Goal: Obtain resource: Download file/media

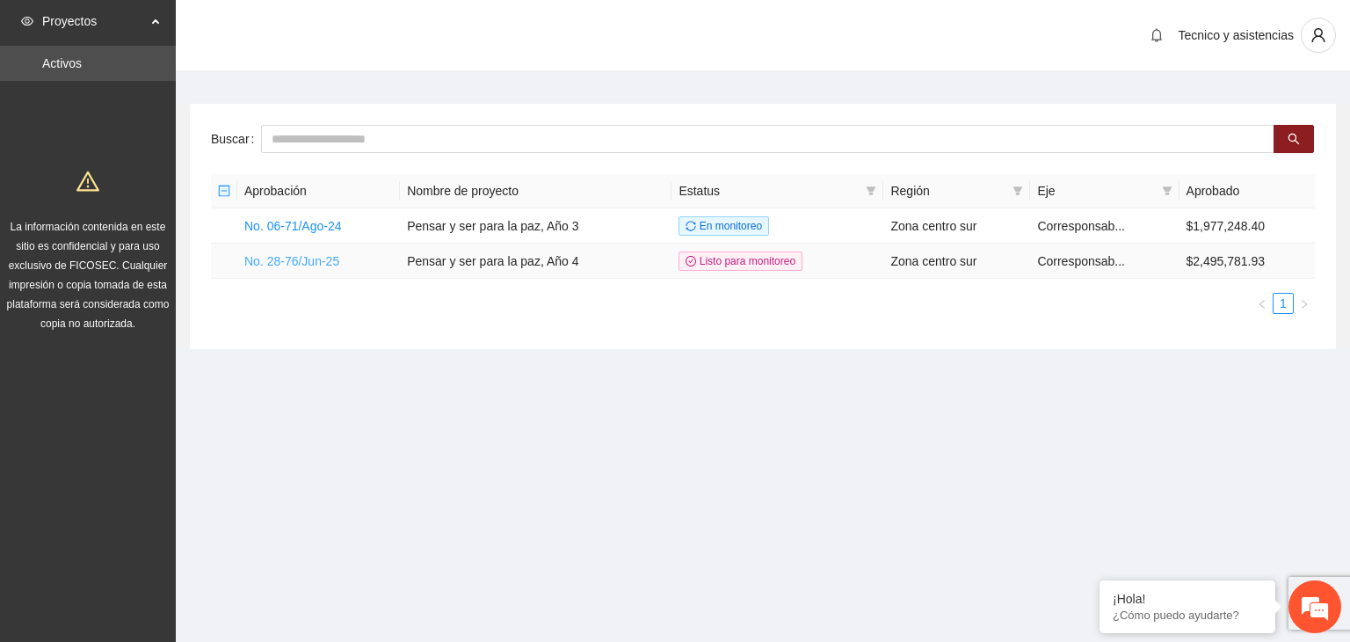
click at [315, 259] on link "No. 28-76/Jun-25" at bounding box center [291, 261] width 95 height 14
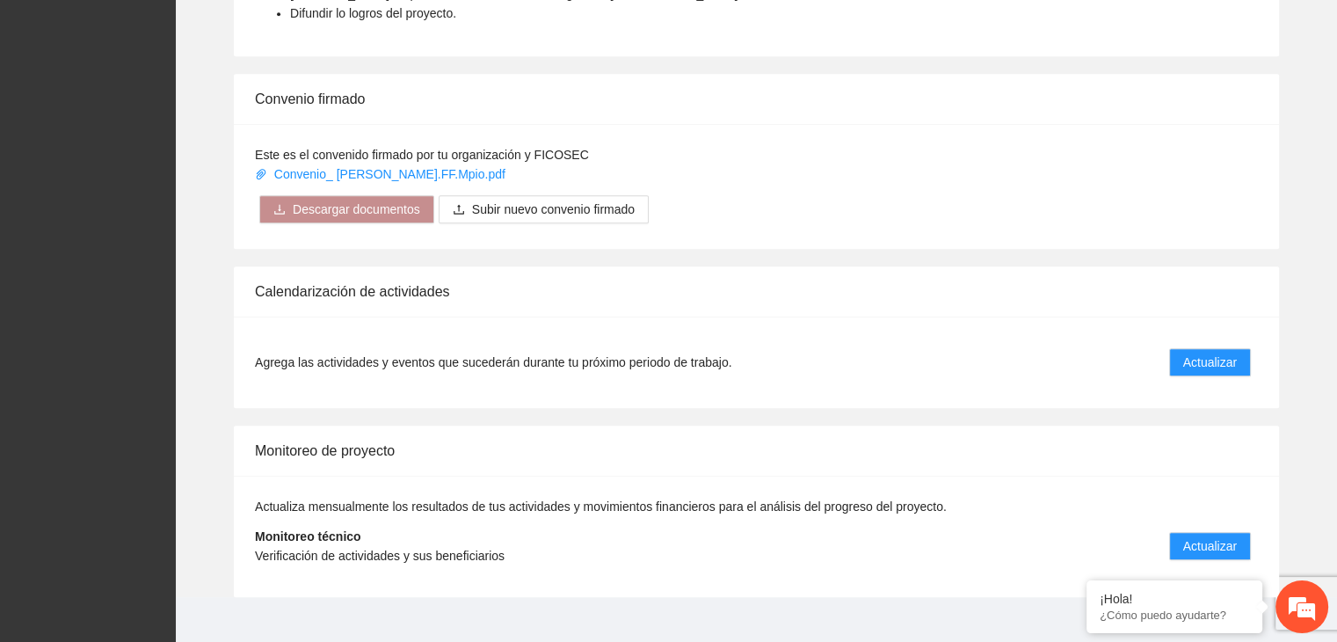
scroll to position [1230, 0]
click at [1215, 535] on span "Actualizar" at bounding box center [1210, 544] width 54 height 19
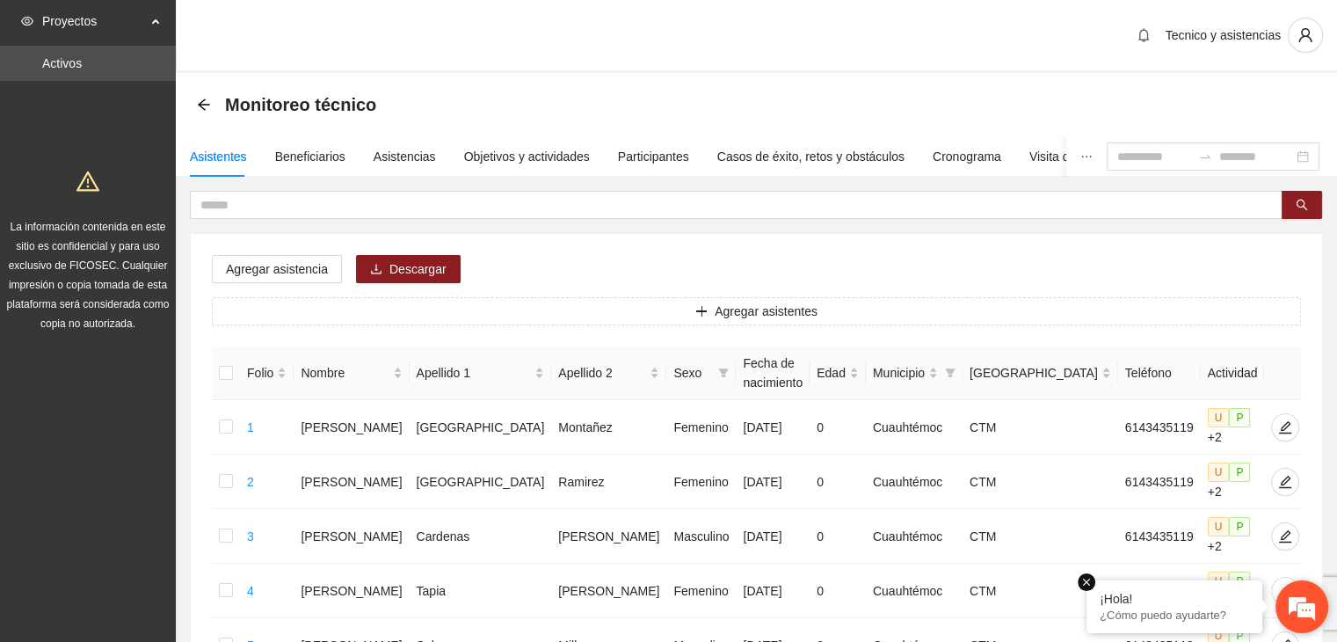
click at [1084, 583] on em at bounding box center [1086, 582] width 18 height 18
click at [920, 369] on div "Municipio" at bounding box center [905, 372] width 65 height 19
click at [873, 376] on span "Municipio" at bounding box center [899, 372] width 52 height 19
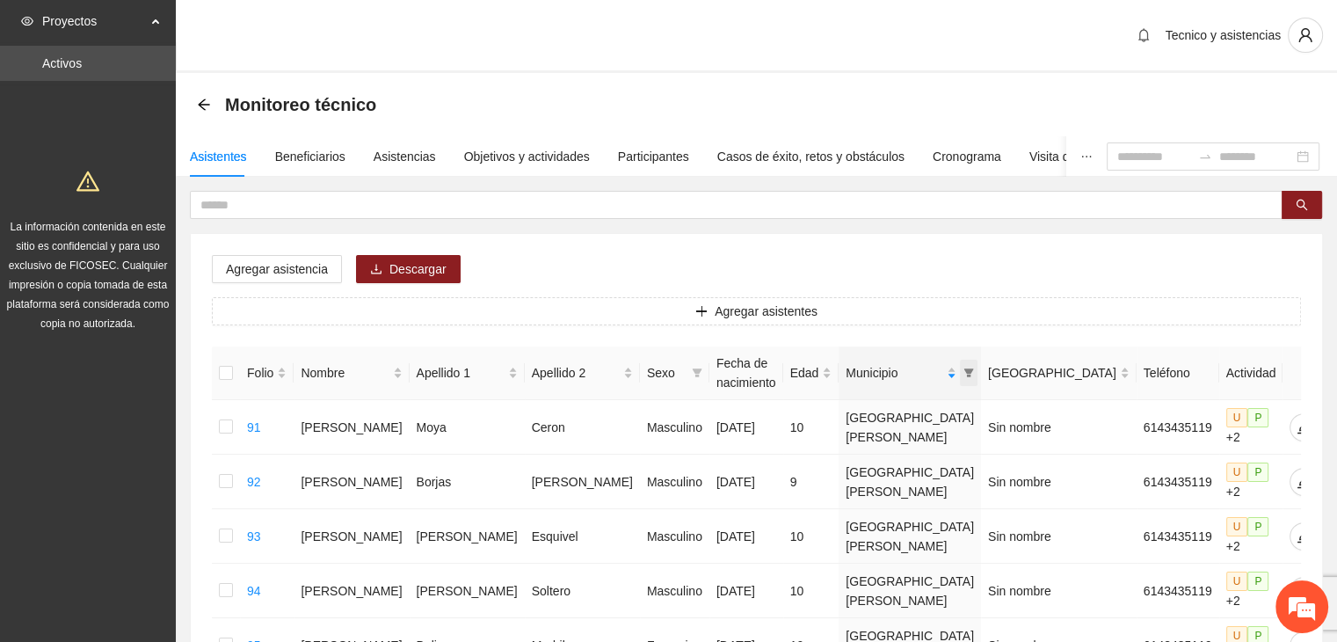
click at [960, 374] on span at bounding box center [969, 372] width 18 height 26
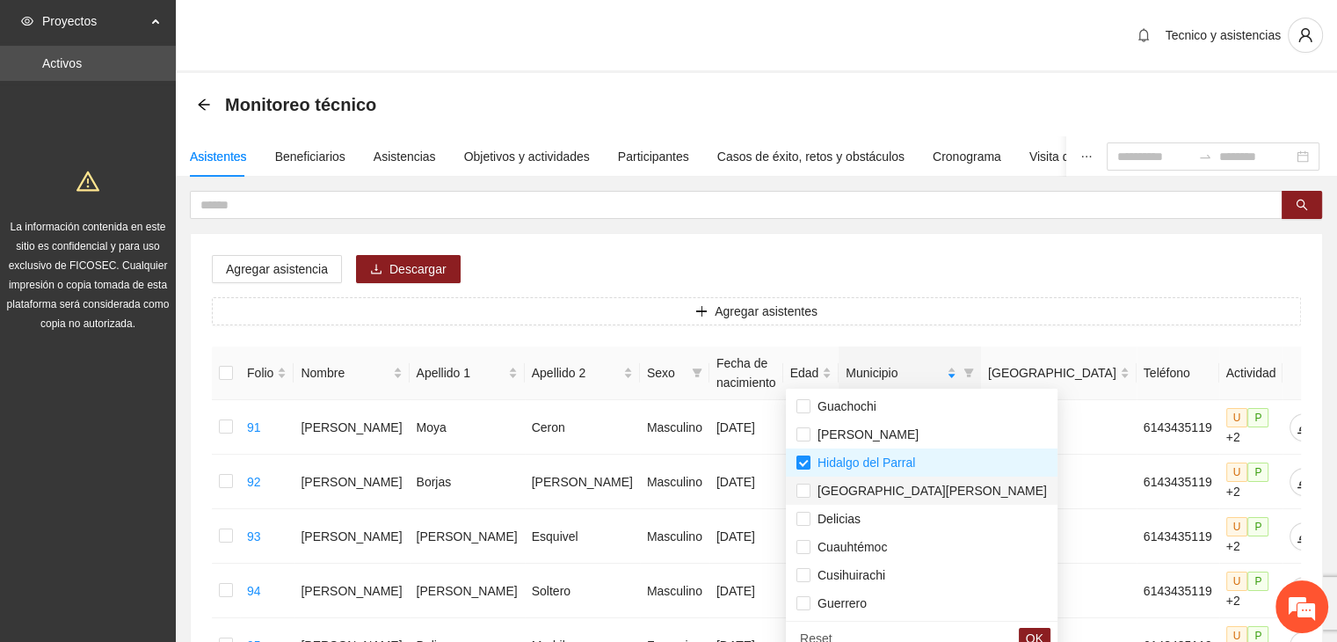
scroll to position [28, 0]
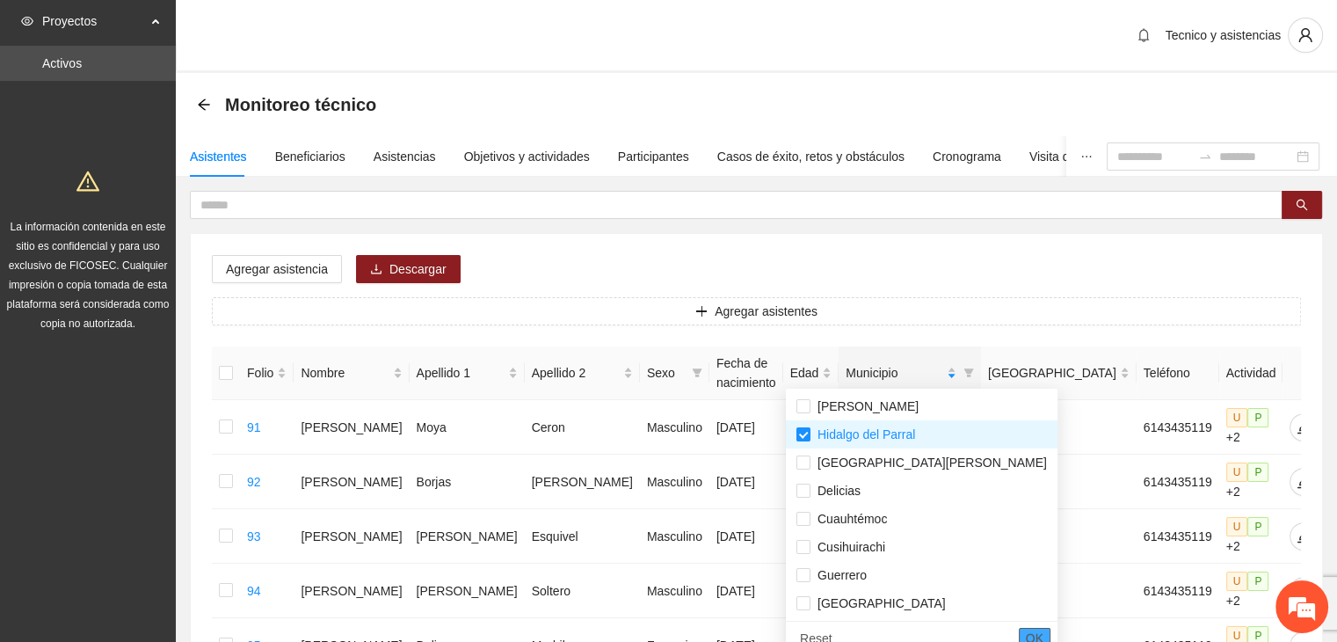
click at [1026, 631] on span "OK" at bounding box center [1035, 637] width 18 height 19
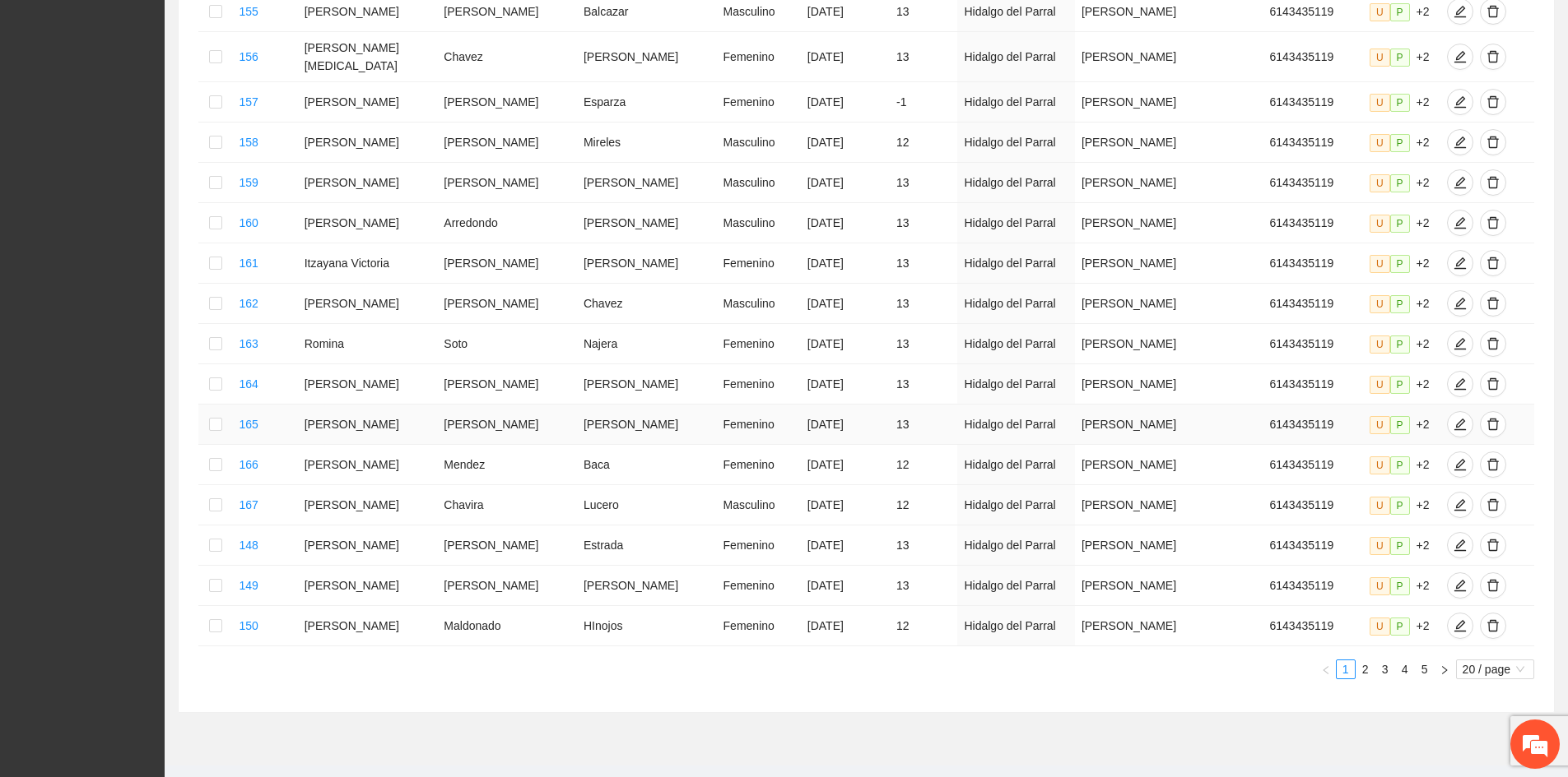
scroll to position [568, 0]
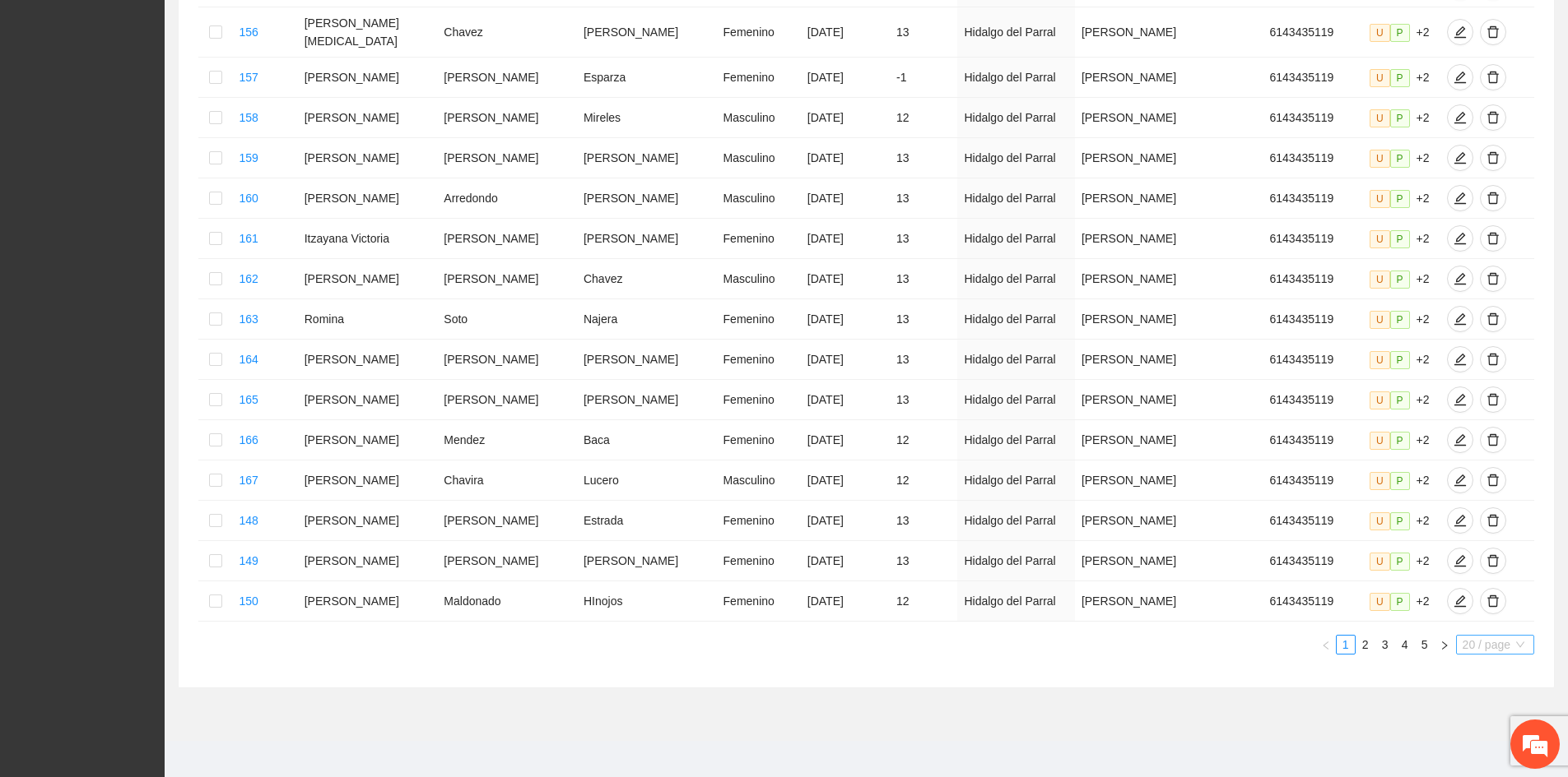
click at [1264, 600] on span "20 / page" at bounding box center [1495, 644] width 65 height 18
click at [1264, 600] on div "100 / page" at bounding box center [1495, 753] width 59 height 18
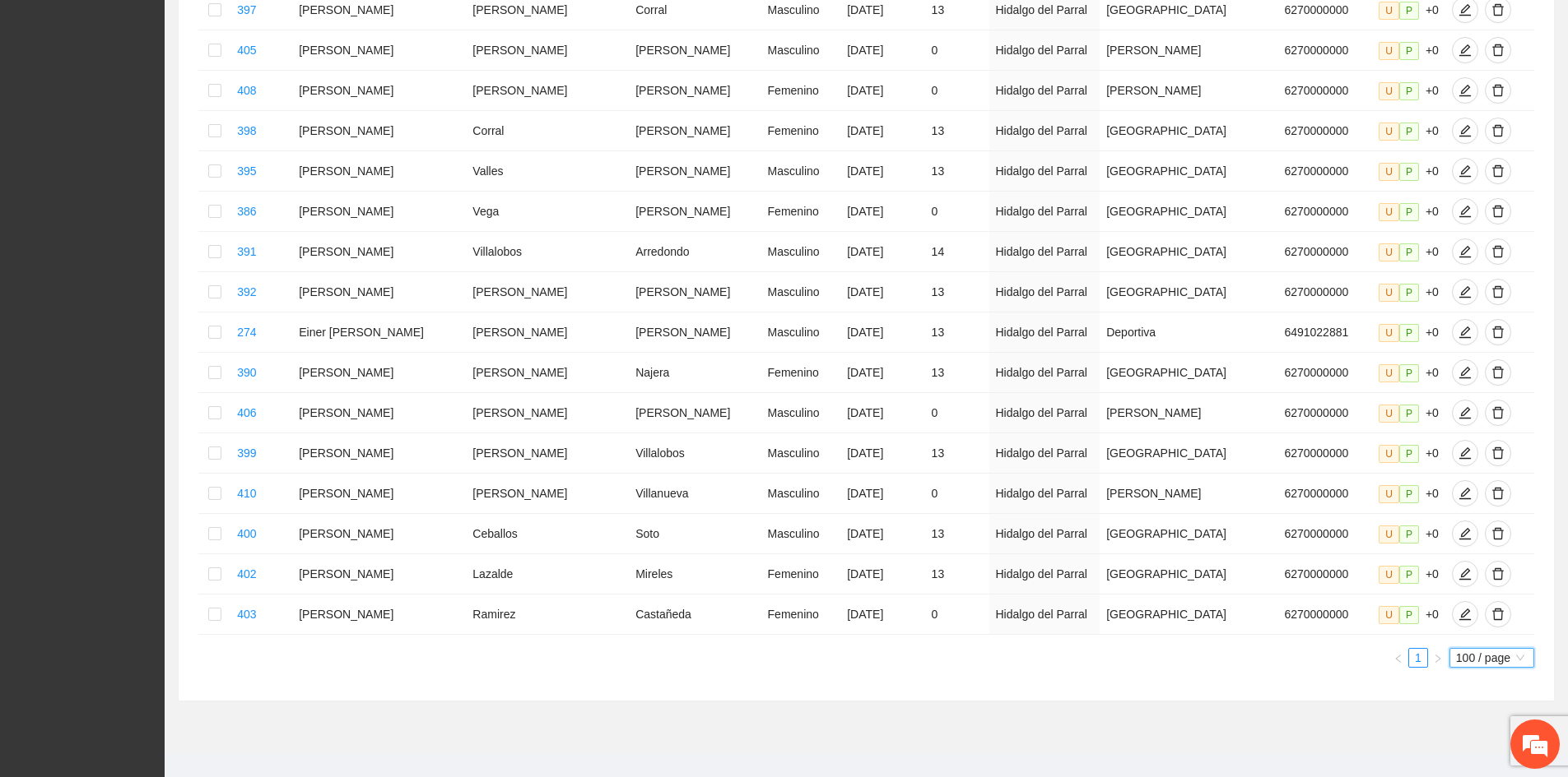
scroll to position [3530, 0]
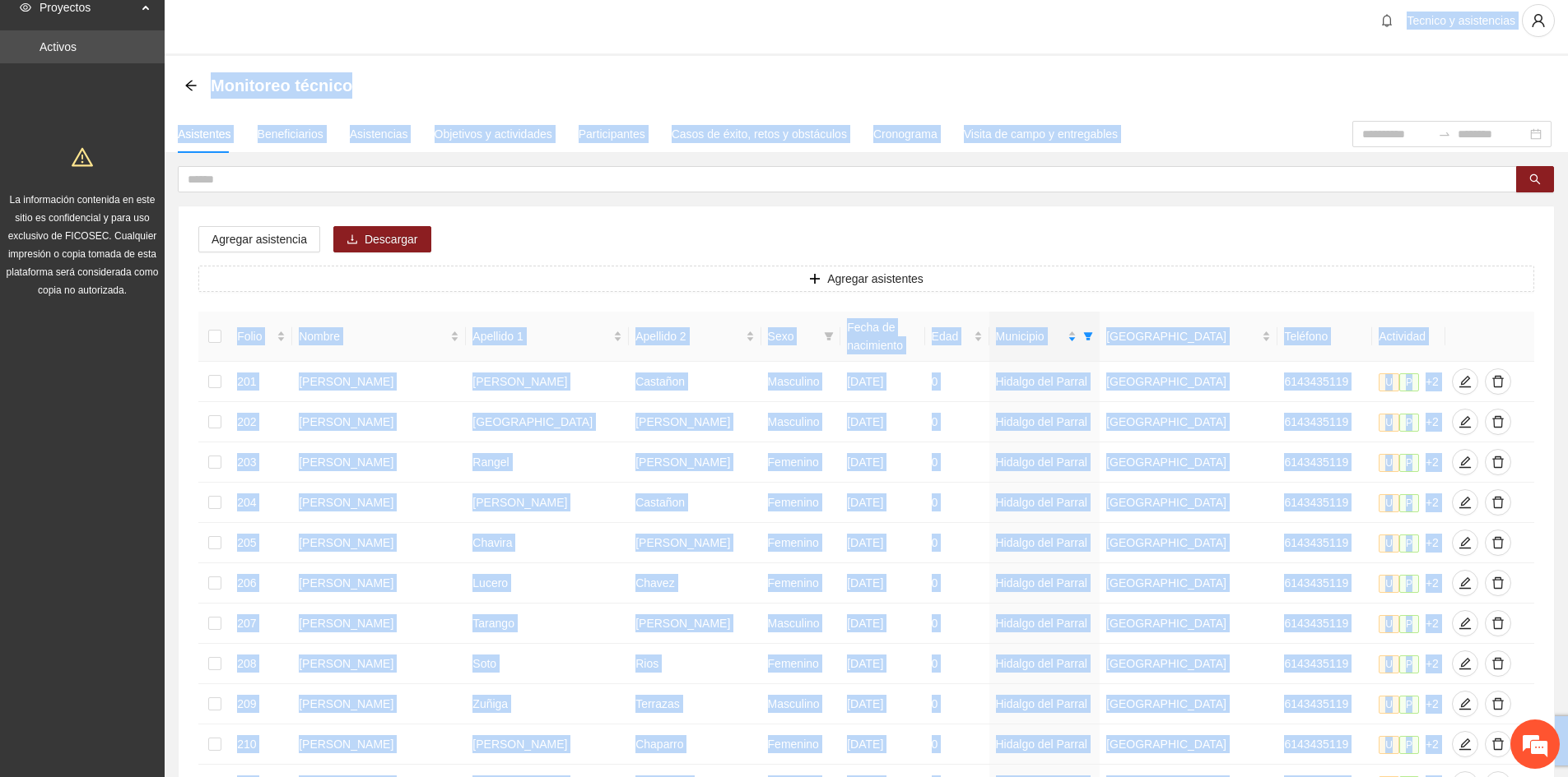
scroll to position [0, 0]
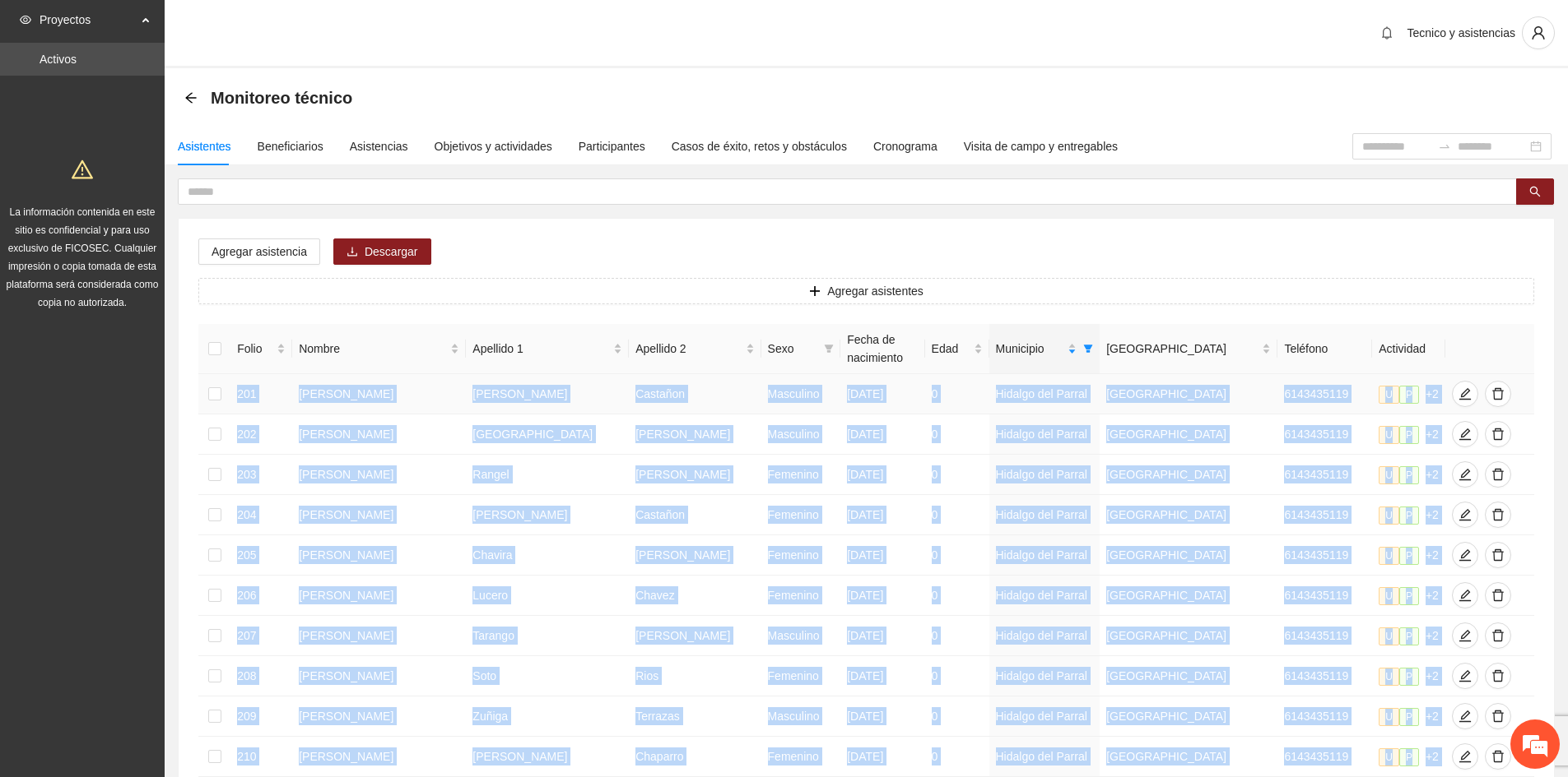
drag, startPoint x: 237, startPoint y: 652, endPoint x: 242, endPoint y: 388, distance: 264.0
click at [629, 393] on td "Castañon" at bounding box center [694, 394] width 132 height 40
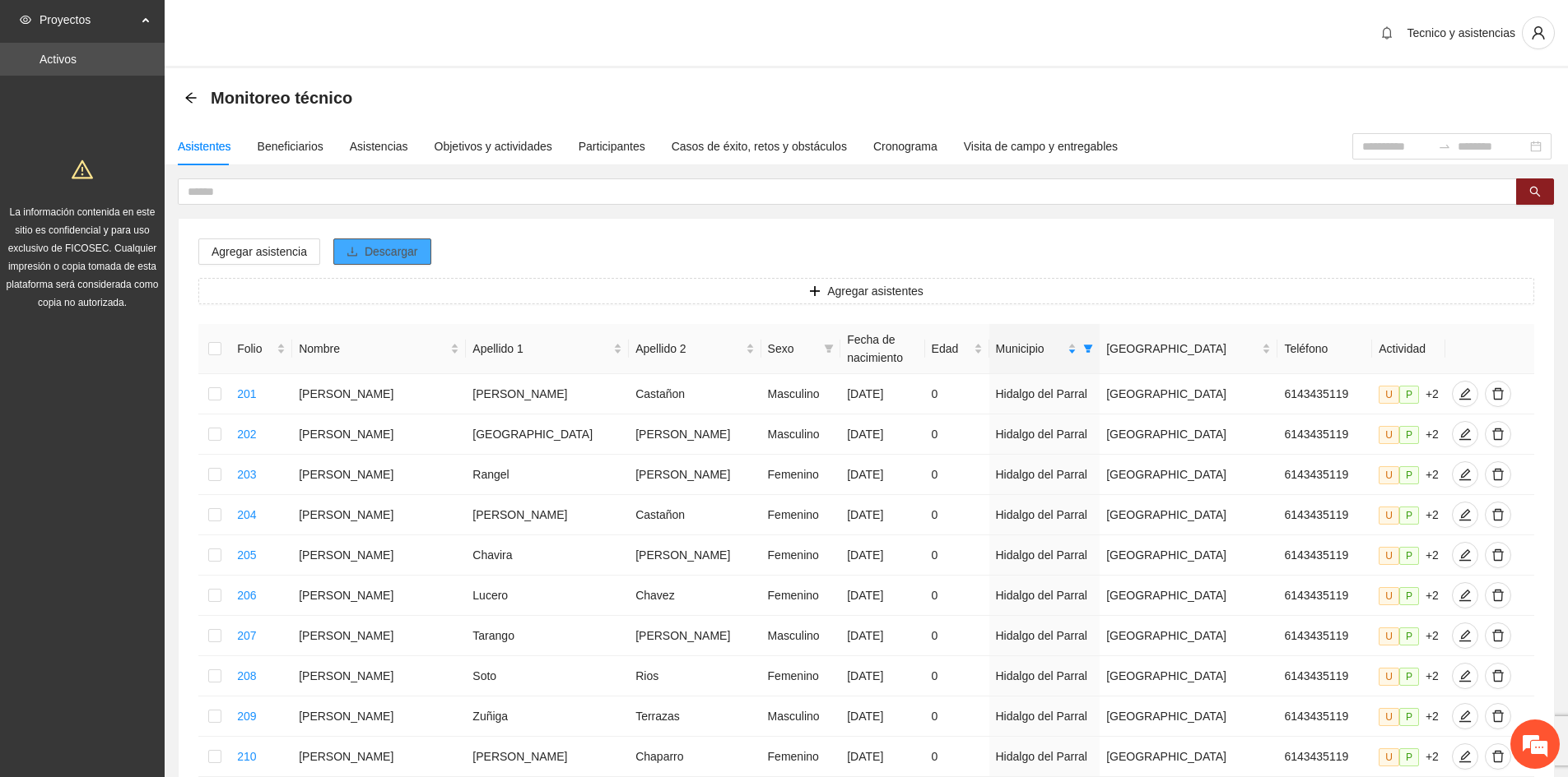
click at [390, 247] on span "Descargar" at bounding box center [391, 251] width 53 height 18
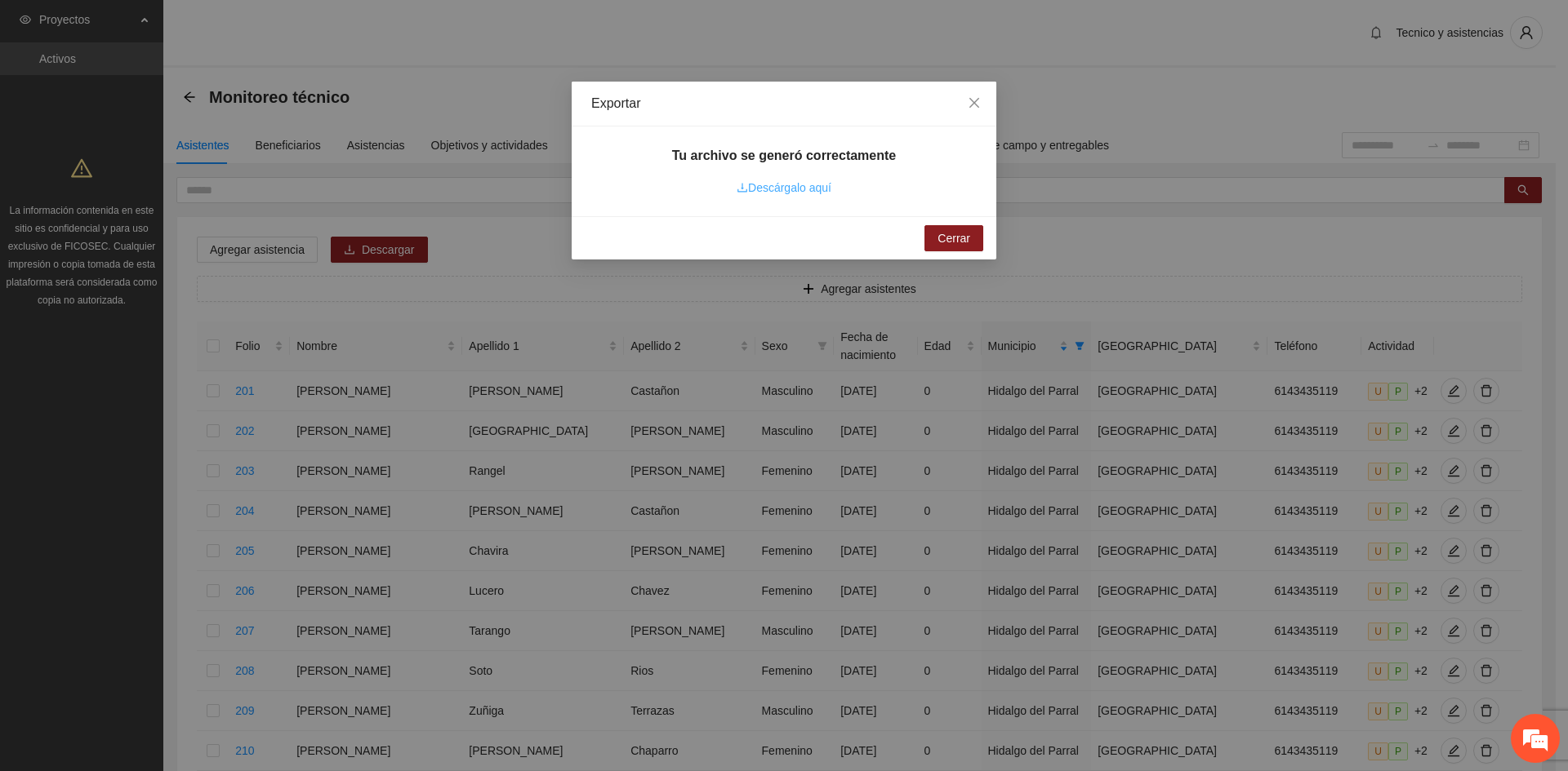
click at [787, 192] on link "Descárgalo aquí" at bounding box center [784, 188] width 95 height 13
click at [941, 238] on span "Cerrar" at bounding box center [954, 238] width 33 height 18
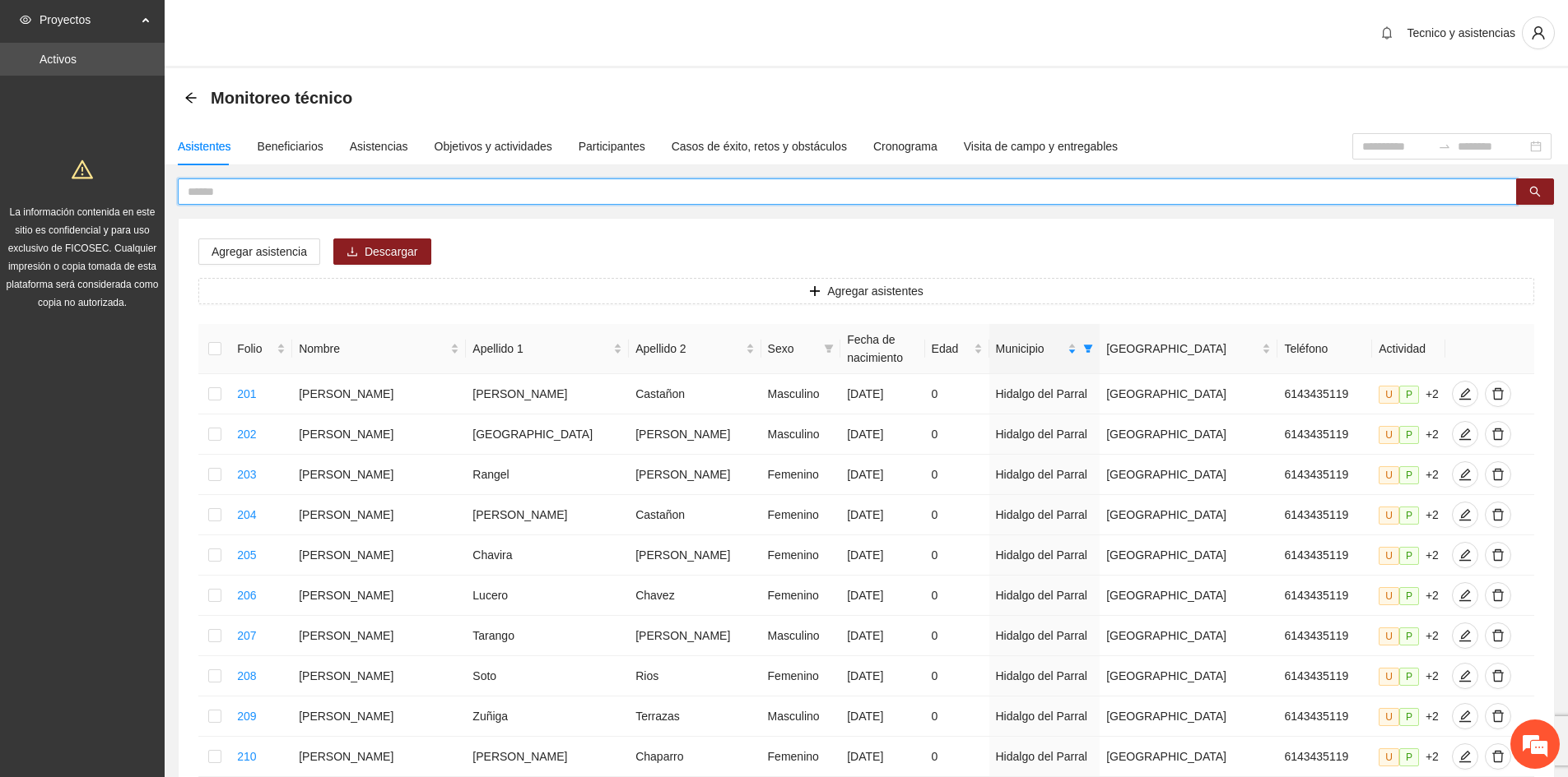
click at [353, 197] on input "text" at bounding box center [840, 191] width 1307 height 18
click at [1084, 353] on icon "filter" at bounding box center [1088, 348] width 10 height 10
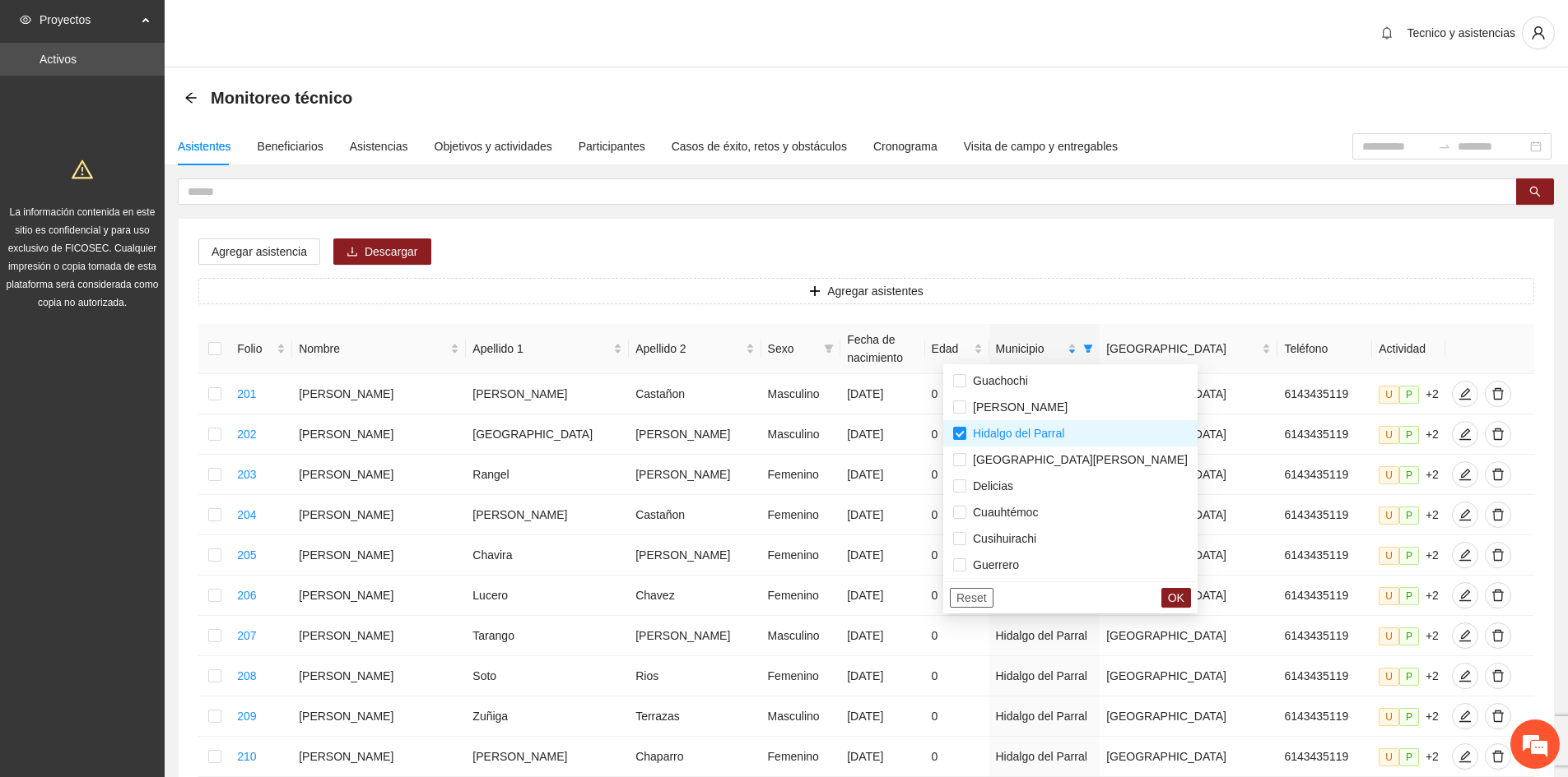
click at [975, 600] on span "Reset" at bounding box center [971, 597] width 31 height 18
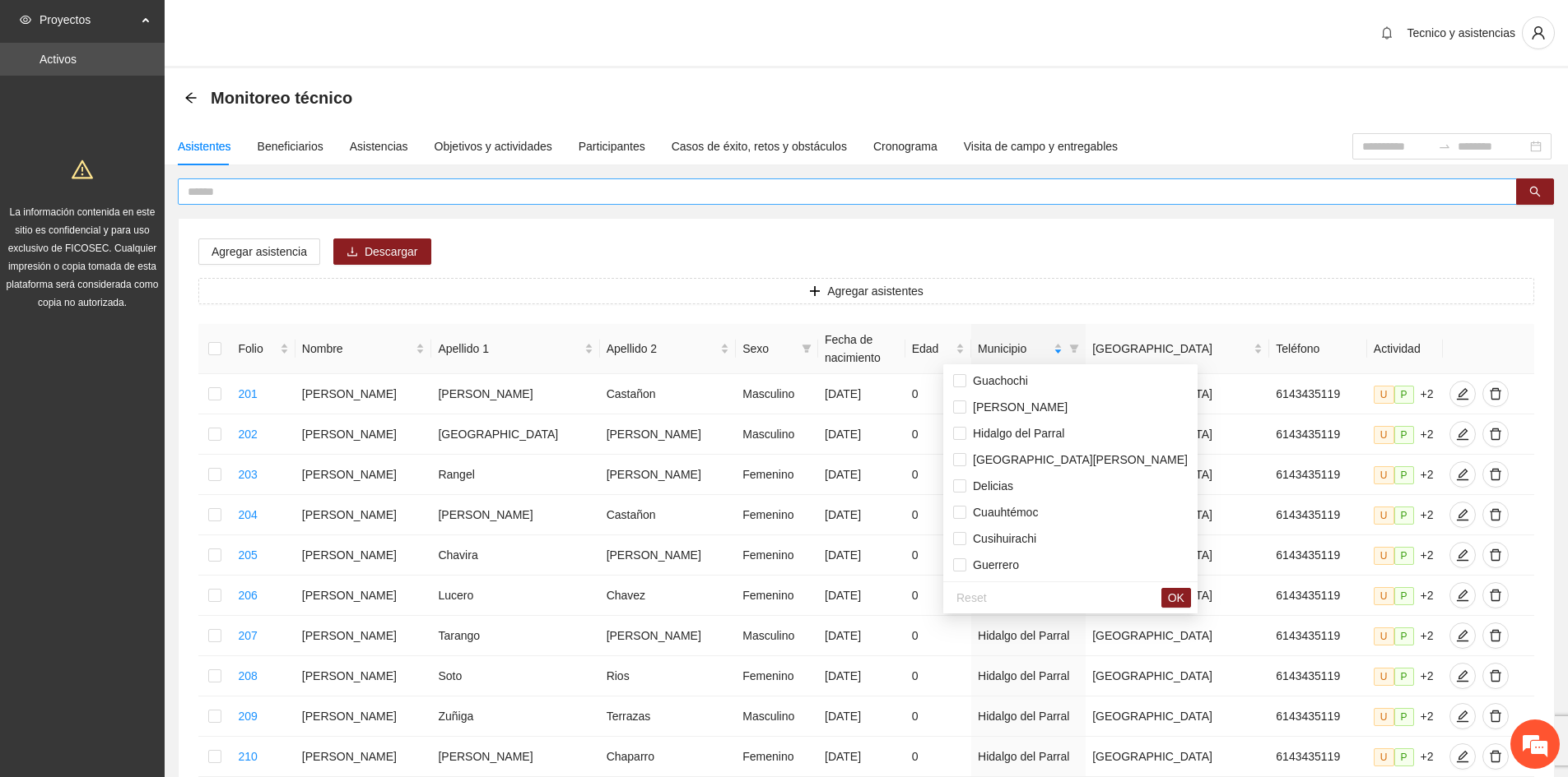
click at [802, 181] on span at bounding box center [848, 192] width 1339 height 26
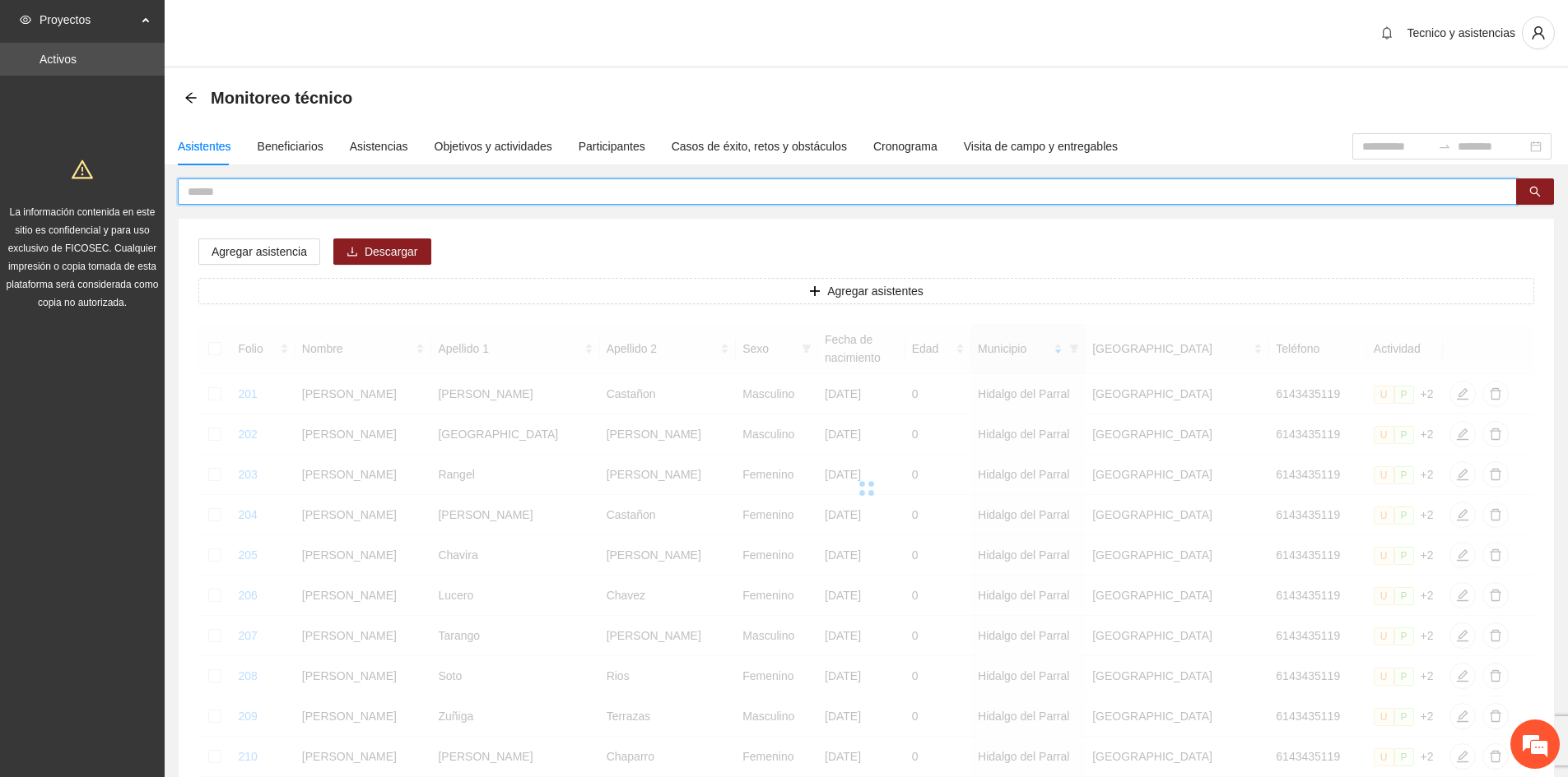
click at [806, 196] on input "text" at bounding box center [840, 191] width 1307 height 18
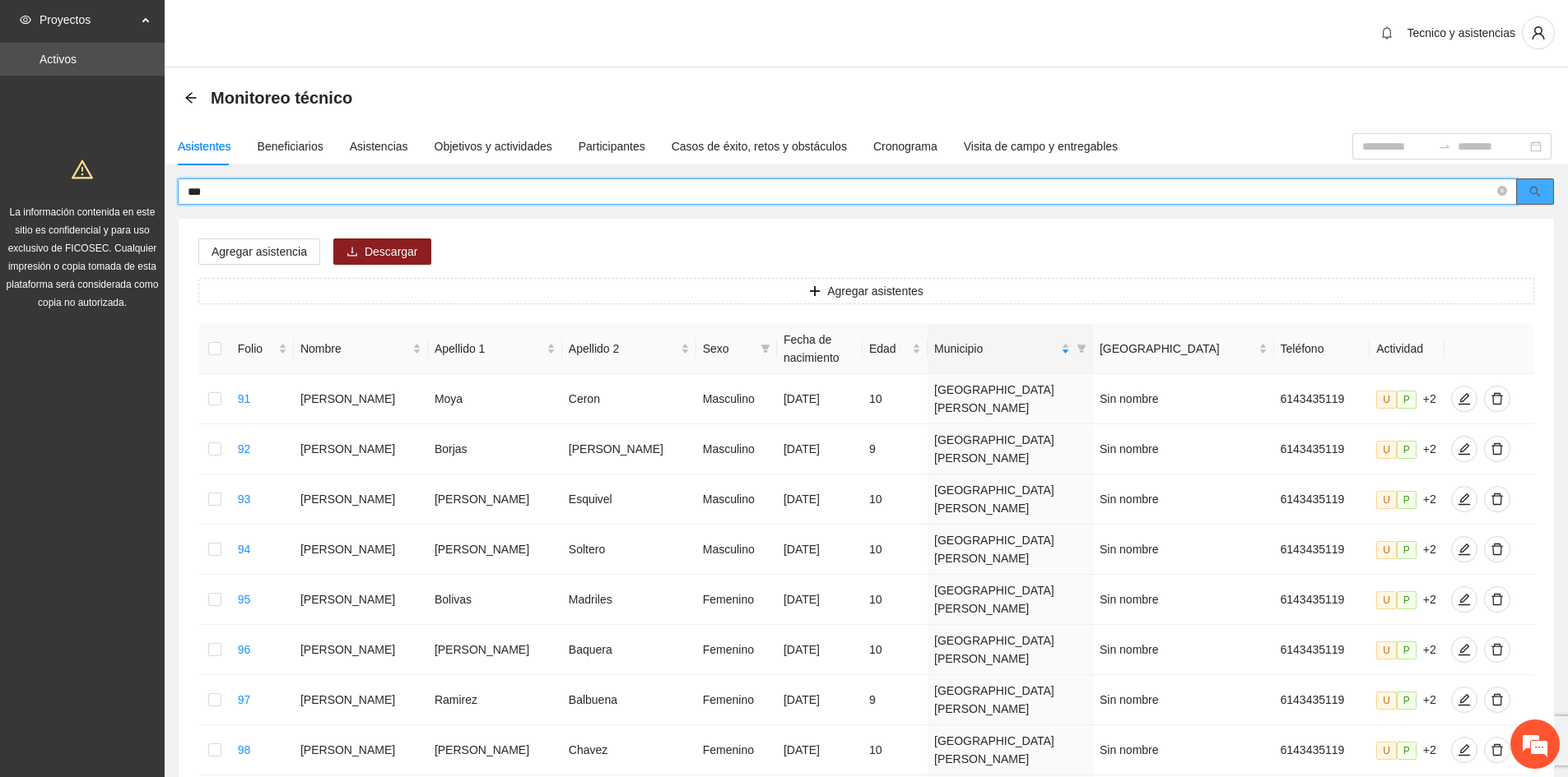
click at [1264, 197] on button "button" at bounding box center [1535, 192] width 37 height 26
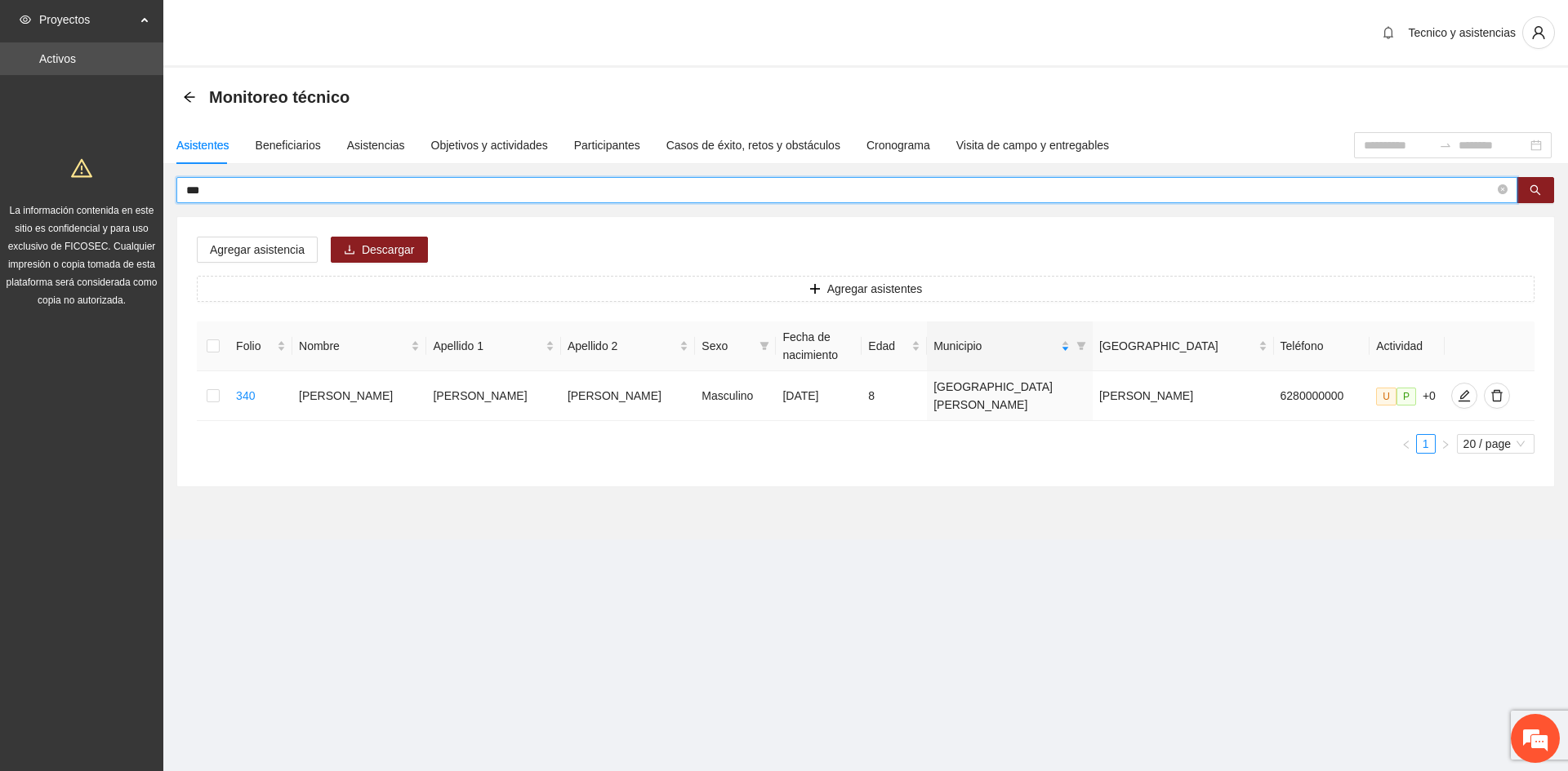
type input "***"
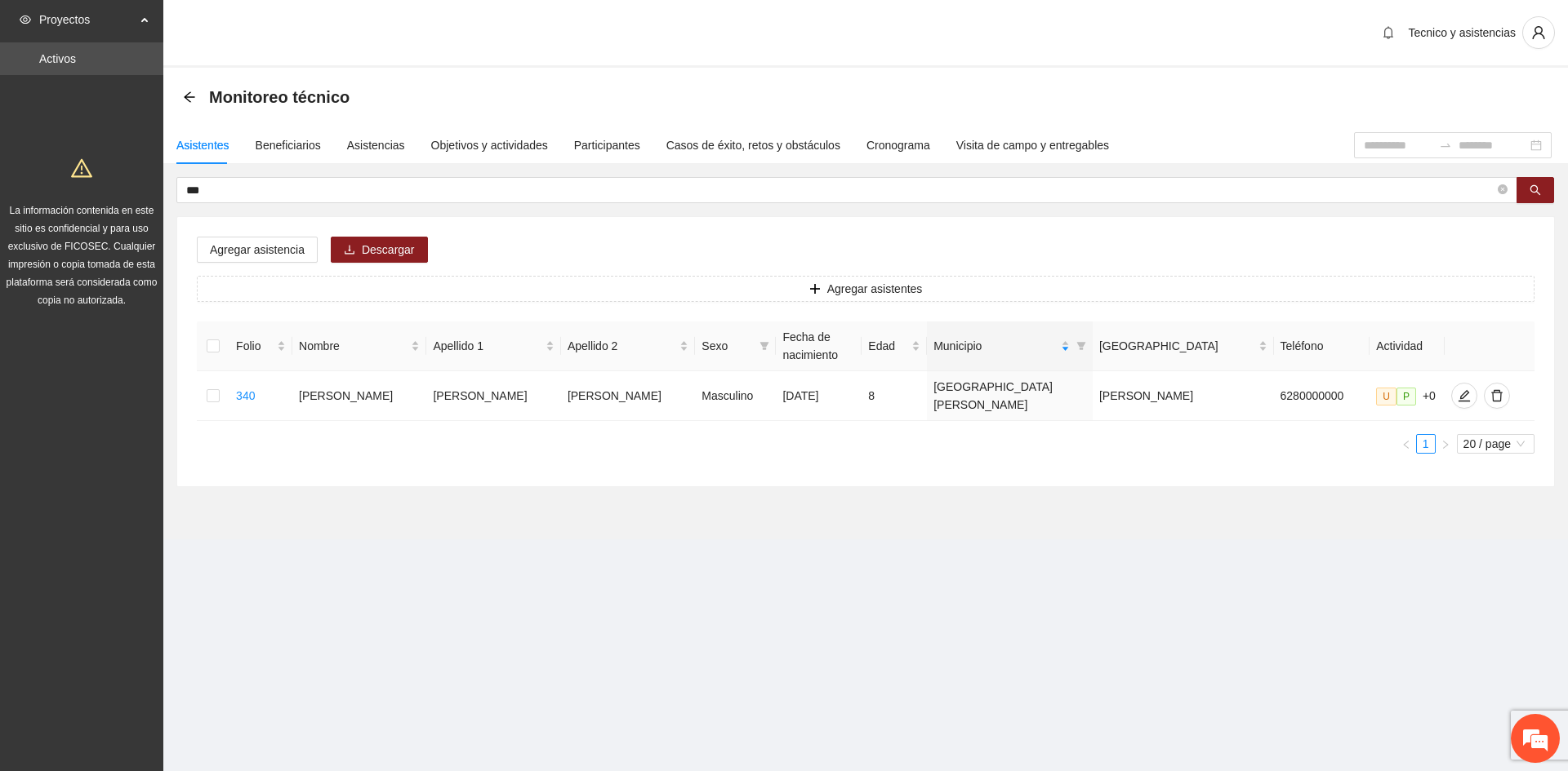
click at [1070, 565] on section "Tecnico y asistencias Monitoreo técnico Asistentes Beneficiarios Asistencias Ob…" at bounding box center [866, 293] width 1405 height 585
